Goal: Transaction & Acquisition: Subscribe to service/newsletter

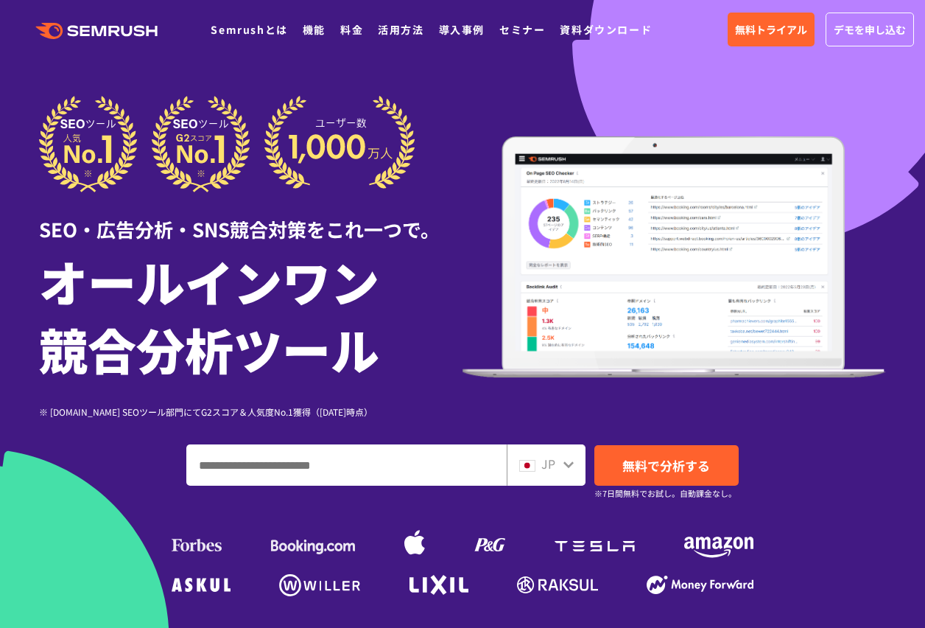
click at [747, 65] on div at bounding box center [462, 411] width 925 height 822
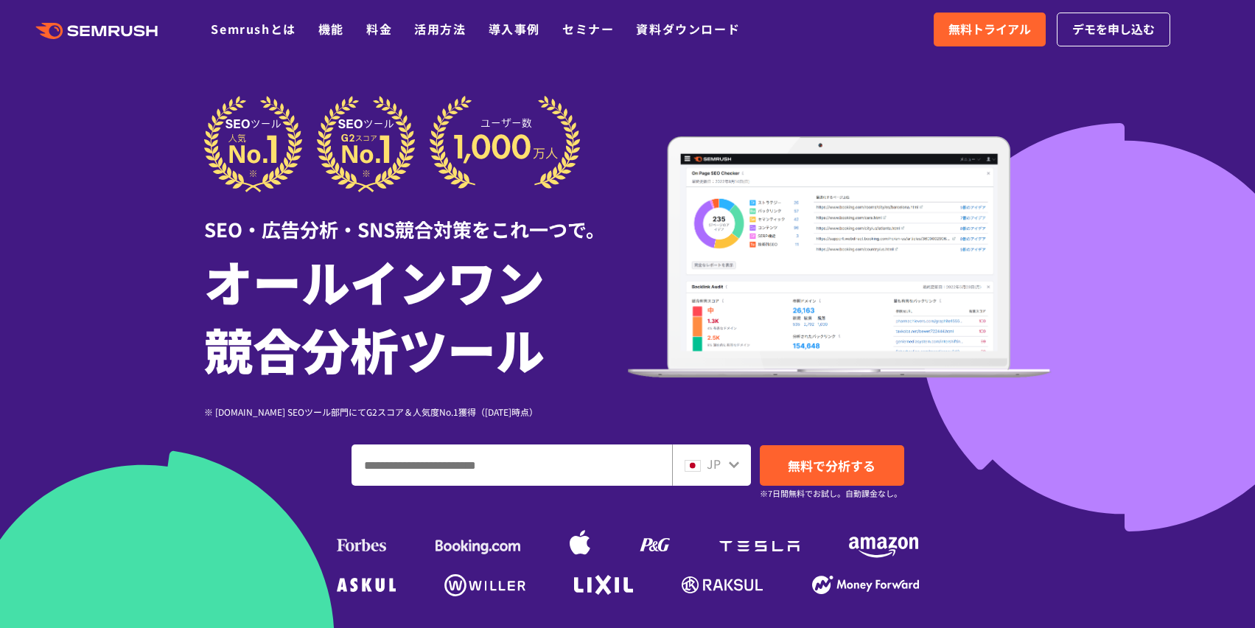
click at [892, 126] on div "SEO・広告分析・SNS競合対策をこれ一つで。 オールインワン 競合分析ツール ※ [DOMAIN_NAME] SEOツール部門にてG2スコア＆人気度No.1…" at bounding box center [627, 257] width 847 height 323
click at [256, 32] on link "Semrushとは" at bounding box center [253, 29] width 85 height 18
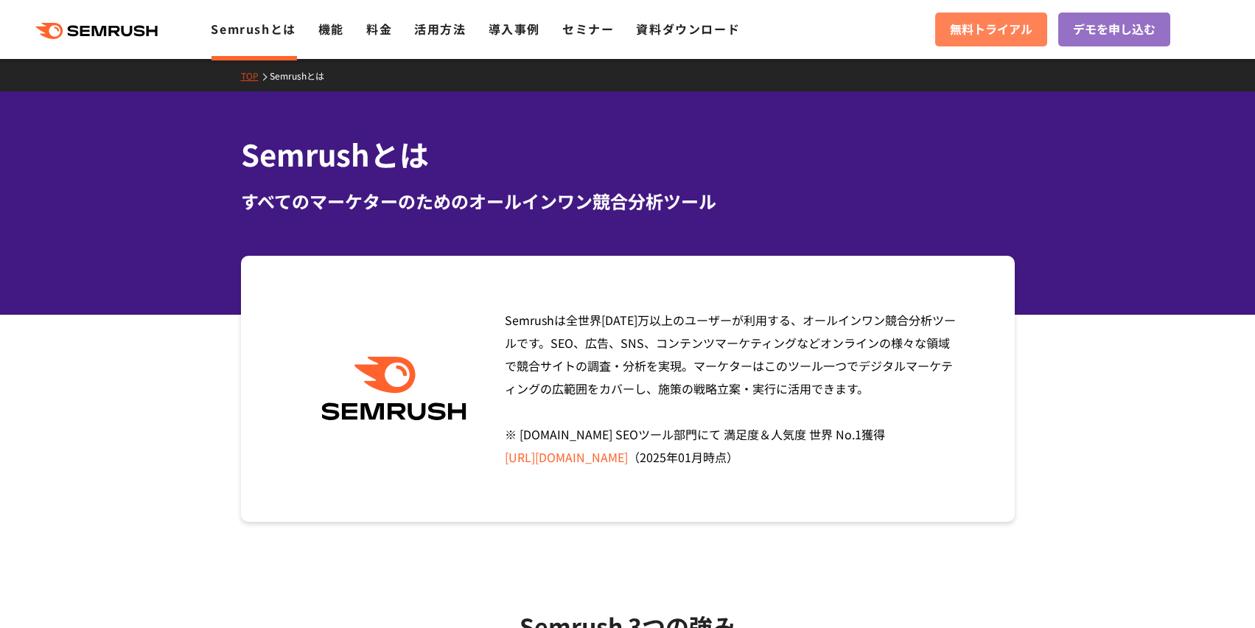
click at [981, 35] on span "無料トライアル" at bounding box center [991, 29] width 83 height 19
